Goal: Information Seeking & Learning: Learn about a topic

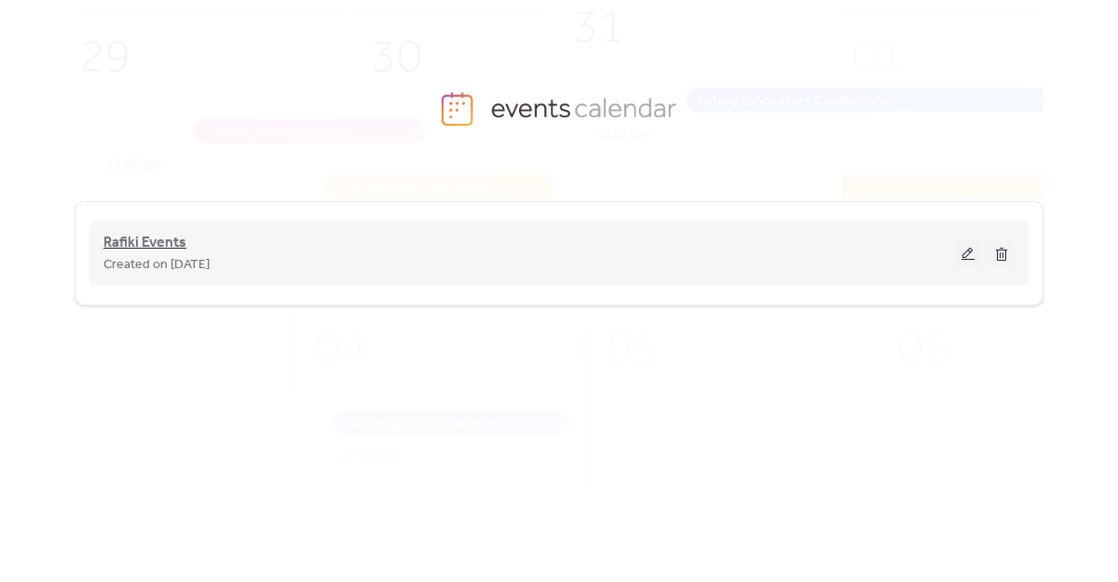
click at [144, 247] on span "Rafiki Events" at bounding box center [144, 243] width 83 height 22
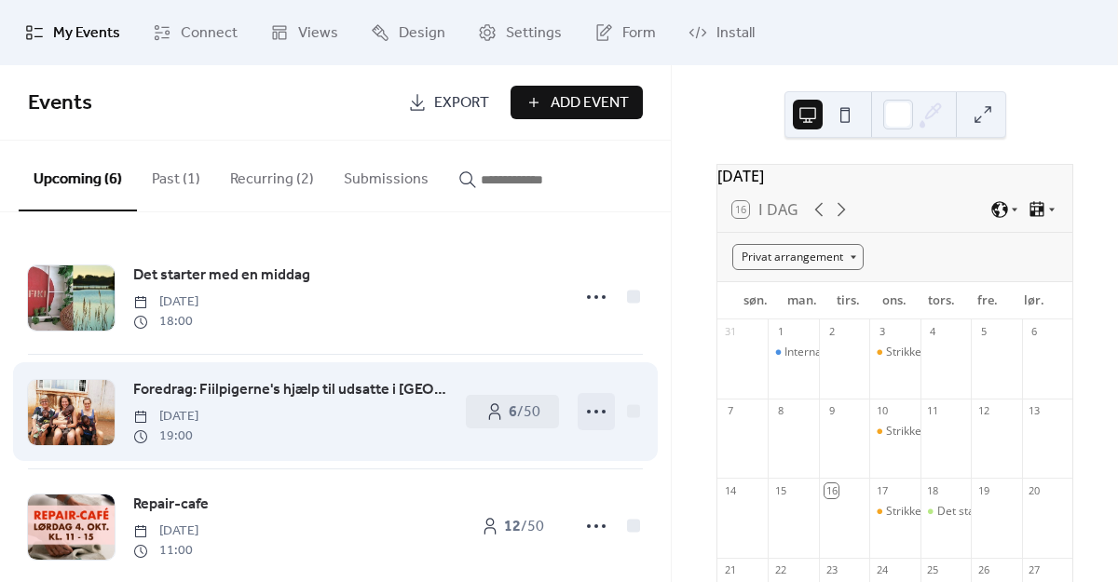
click at [594, 411] on circle at bounding box center [596, 412] width 4 height 4
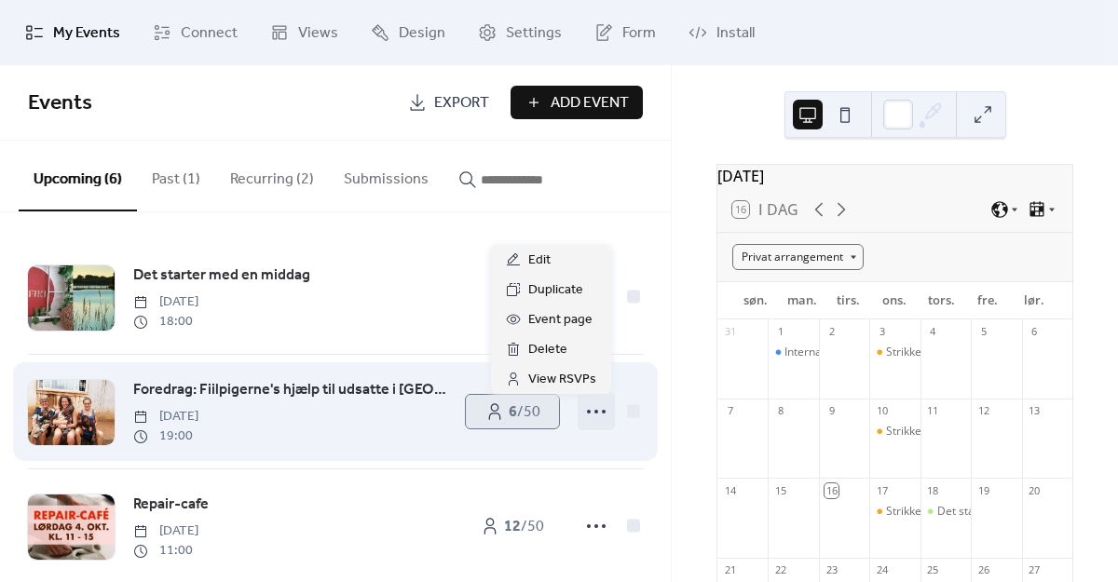
click at [509, 413] on b "6" at bounding box center [513, 412] width 8 height 29
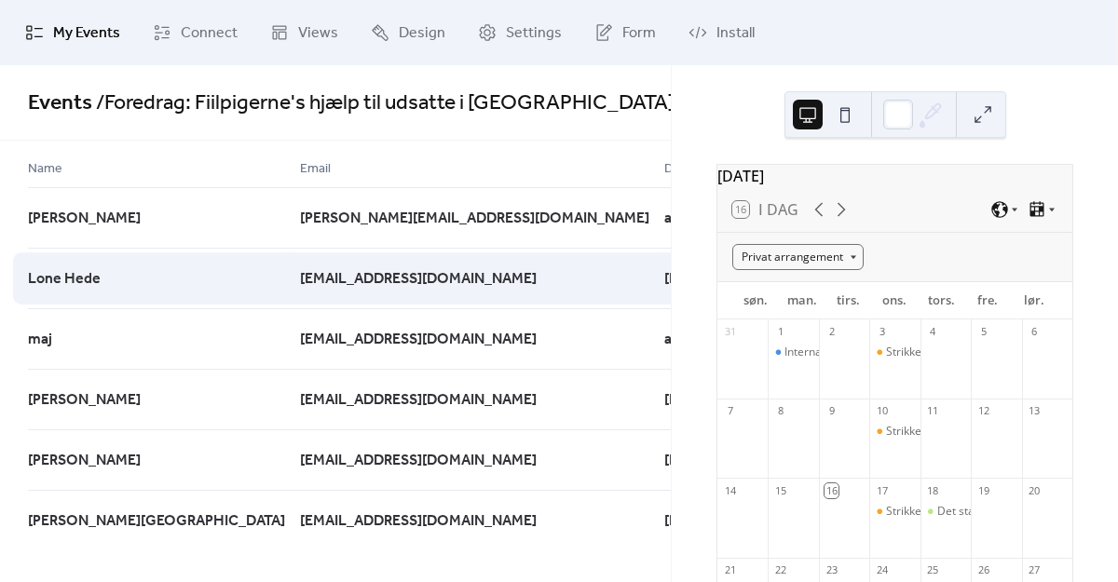
scroll to position [34, 0]
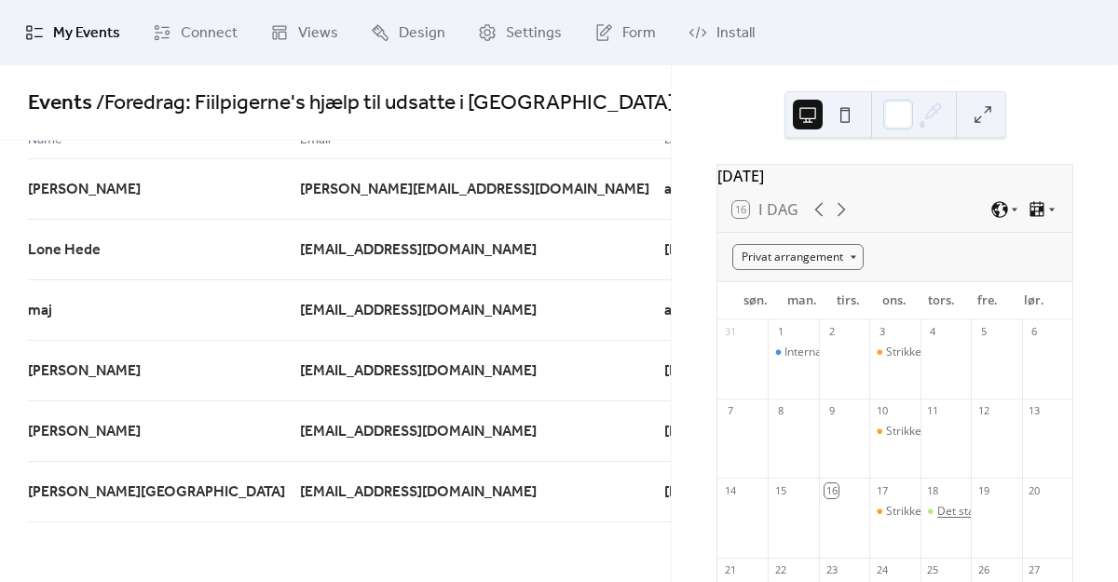
click at [941, 520] on div "Det starter med en middag" at bounding box center [1007, 512] width 141 height 16
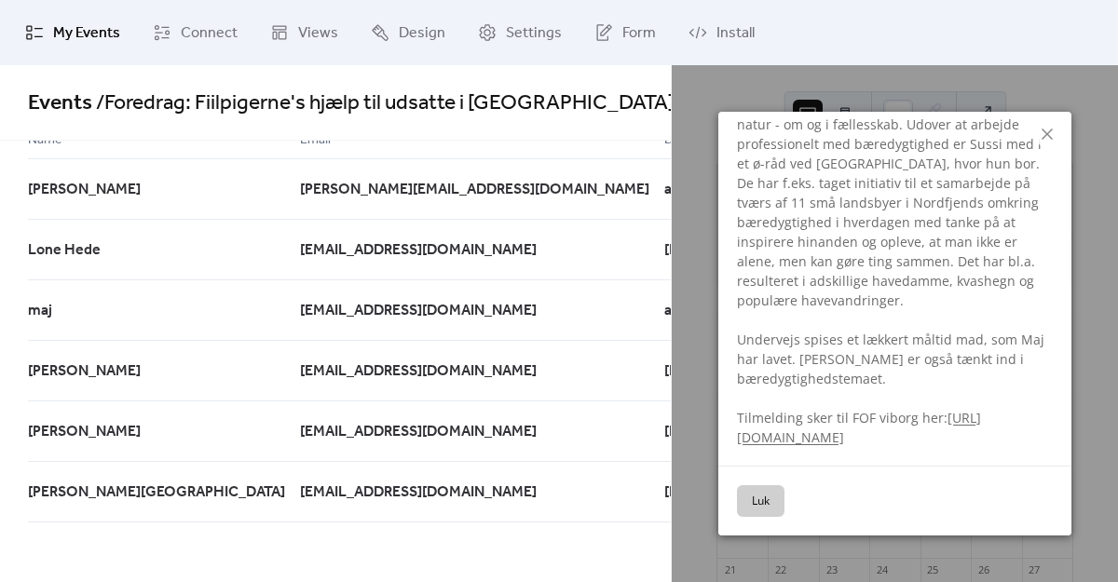
scroll to position [734, 0]
click at [869, 433] on link "[URL][DOMAIN_NAME]" at bounding box center [859, 427] width 244 height 37
